Goal: Task Accomplishment & Management: Manage account settings

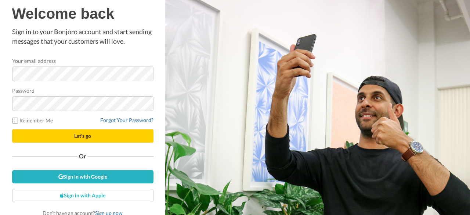
click at [41, 65] on div "Your email address" at bounding box center [82, 69] width 141 height 24
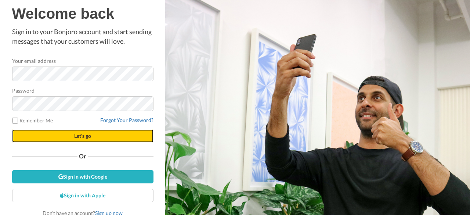
click at [89, 135] on button "Let's go" at bounding box center [82, 135] width 141 height 13
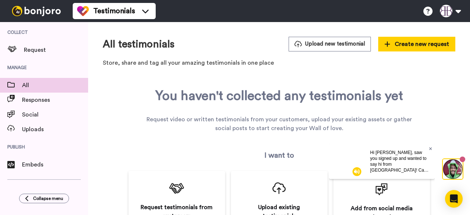
click at [430, 148] on icon at bounding box center [430, 148] width 3 height 3
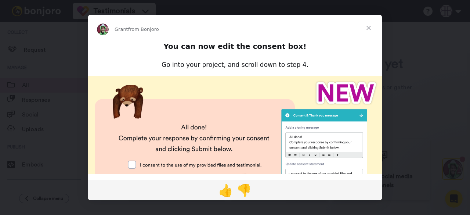
click at [373, 30] on span "Close" at bounding box center [369, 28] width 26 height 26
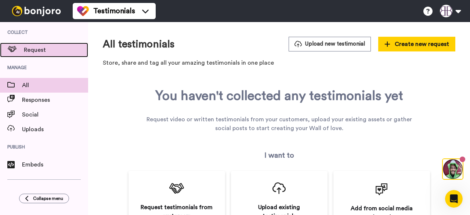
click at [45, 49] on span "Request" at bounding box center [56, 50] width 64 height 9
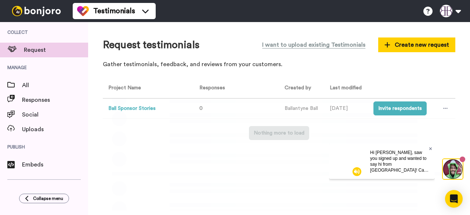
click at [430, 150] on icon at bounding box center [430, 148] width 3 height 4
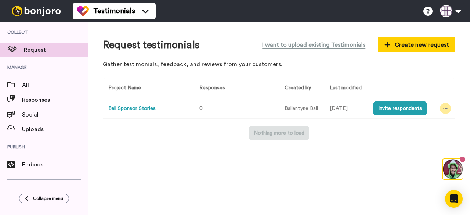
click at [448, 105] on div at bounding box center [445, 108] width 11 height 11
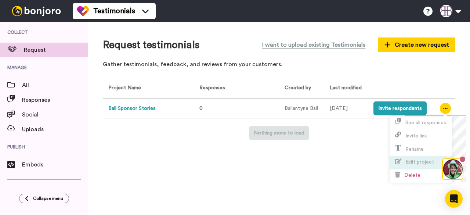
click at [421, 162] on span "Edit project" at bounding box center [420, 161] width 28 height 5
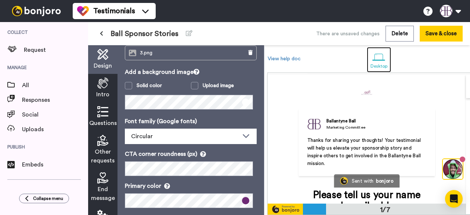
click at [379, 57] on div at bounding box center [379, 57] width 13 height 13
